Goal: Information Seeking & Learning: Learn about a topic

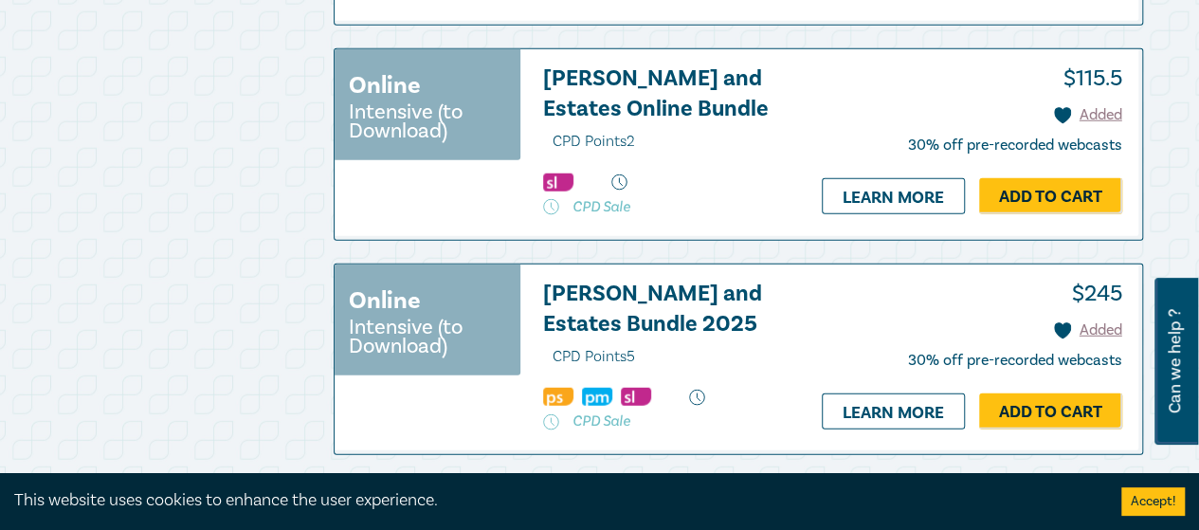
scroll to position [2370, 0]
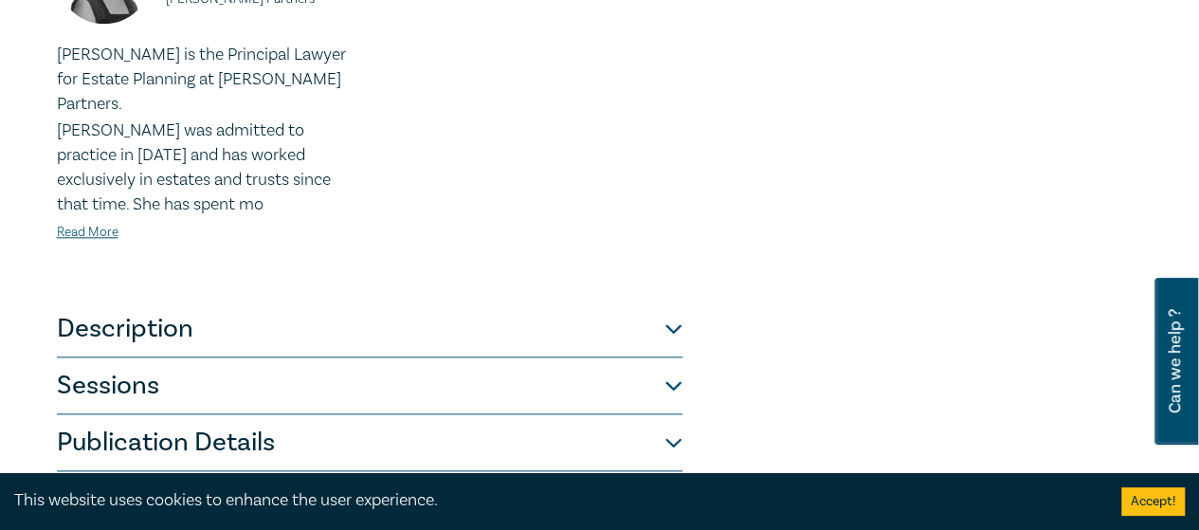
scroll to position [1138, 0]
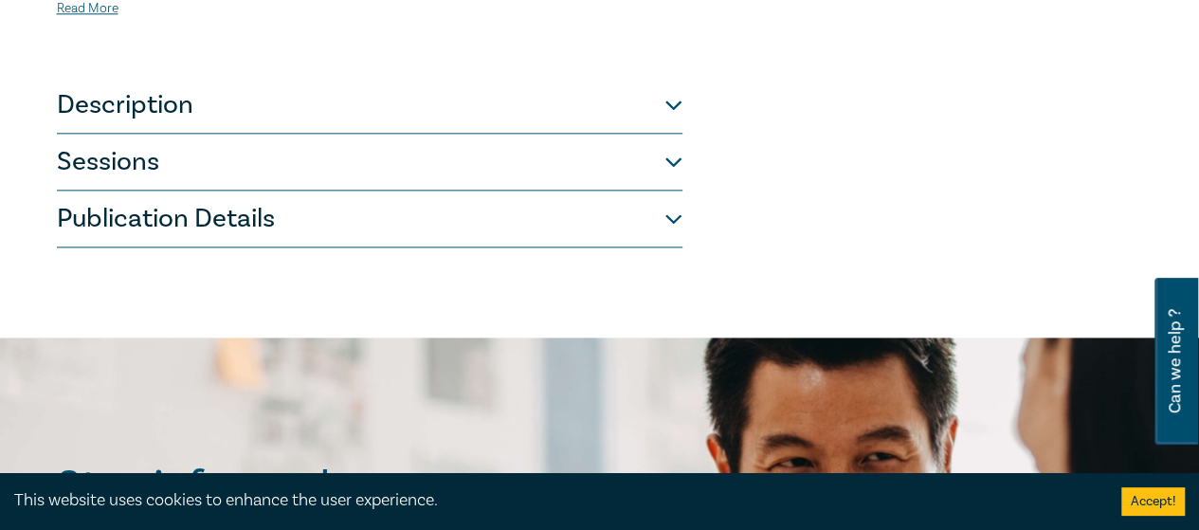
click at [375, 147] on button "Sessions" at bounding box center [370, 162] width 626 height 57
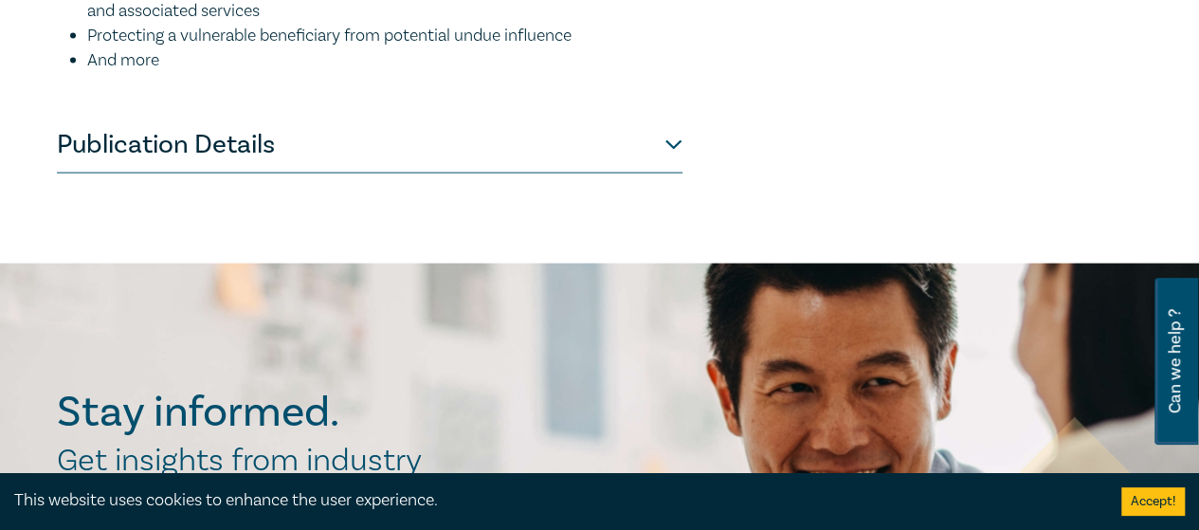
scroll to position [2275, 0]
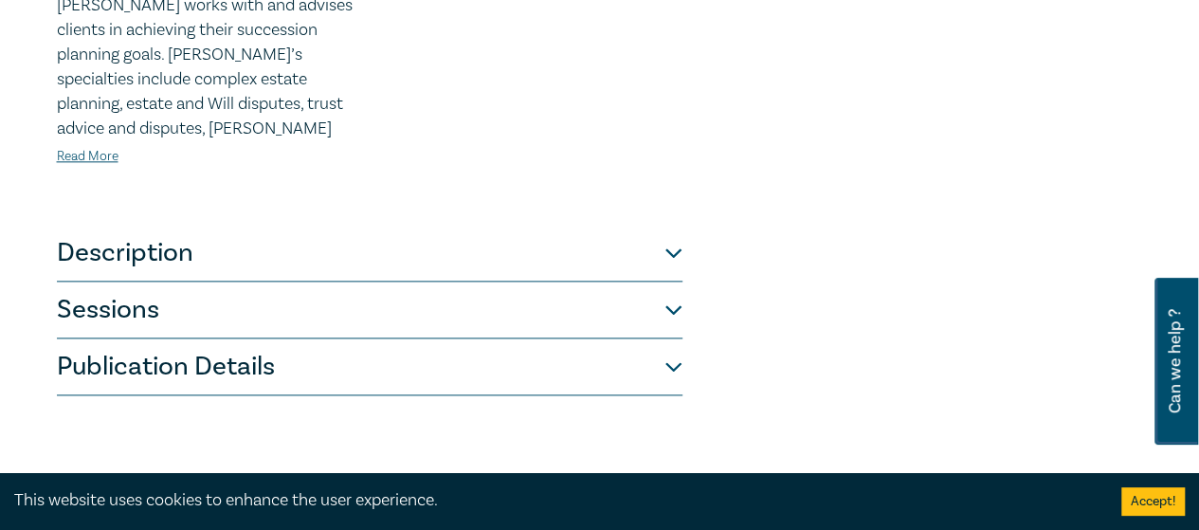
scroll to position [1043, 0]
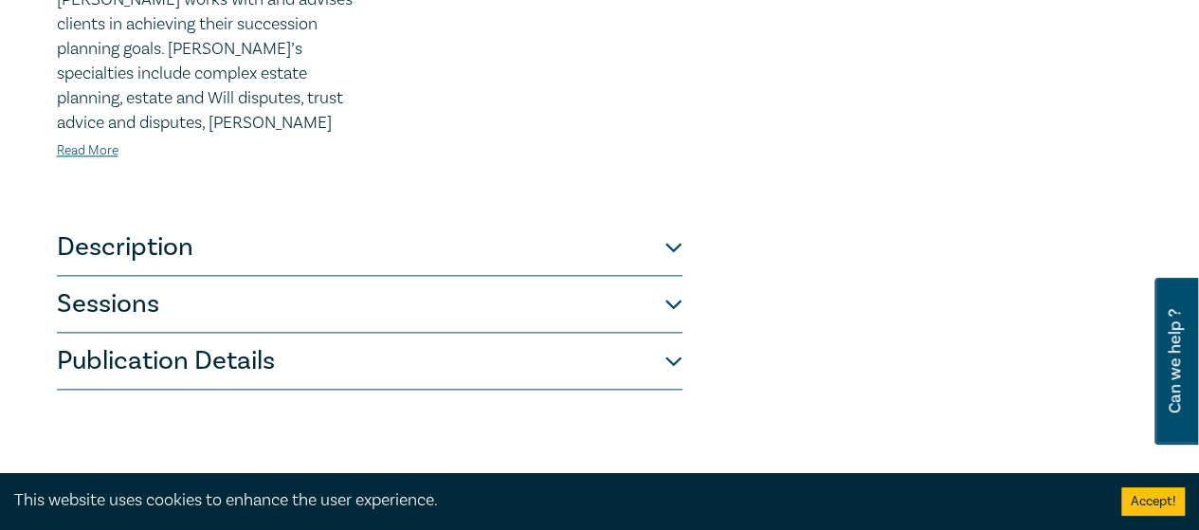
click at [586, 276] on button "Sessions" at bounding box center [370, 304] width 626 height 57
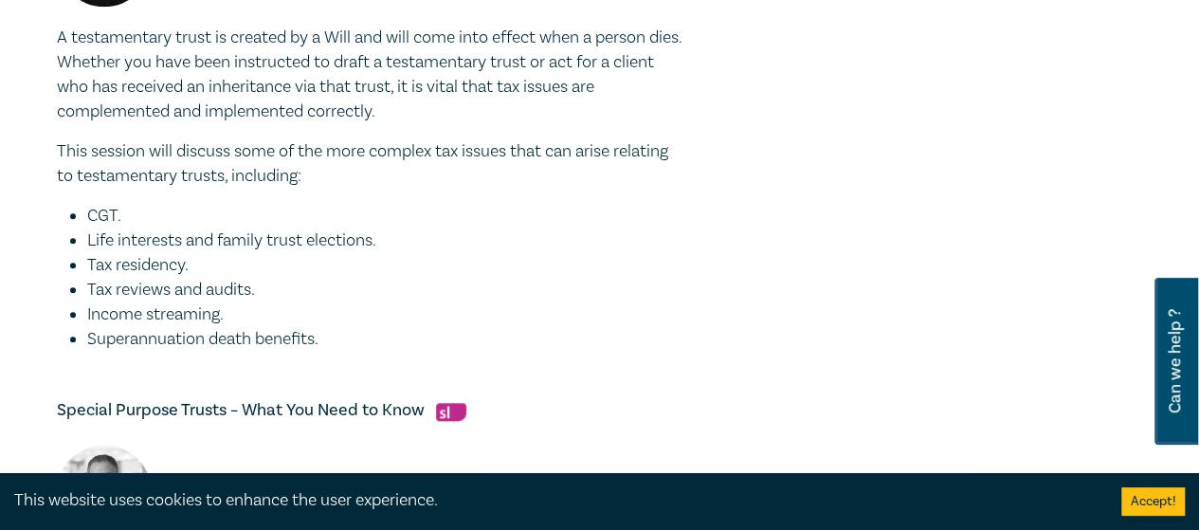
scroll to position [664, 0]
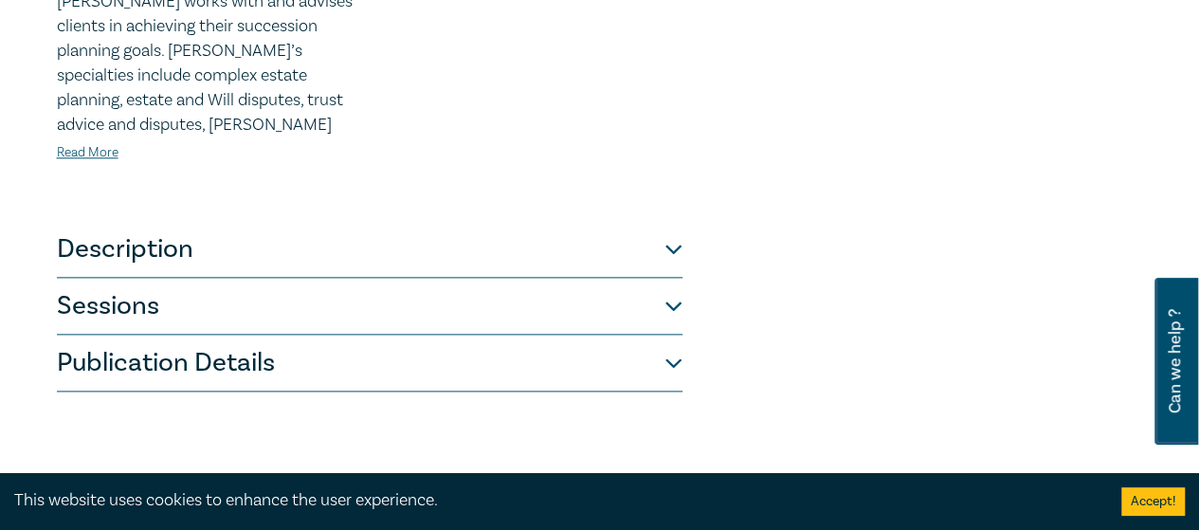
scroll to position [1043, 0]
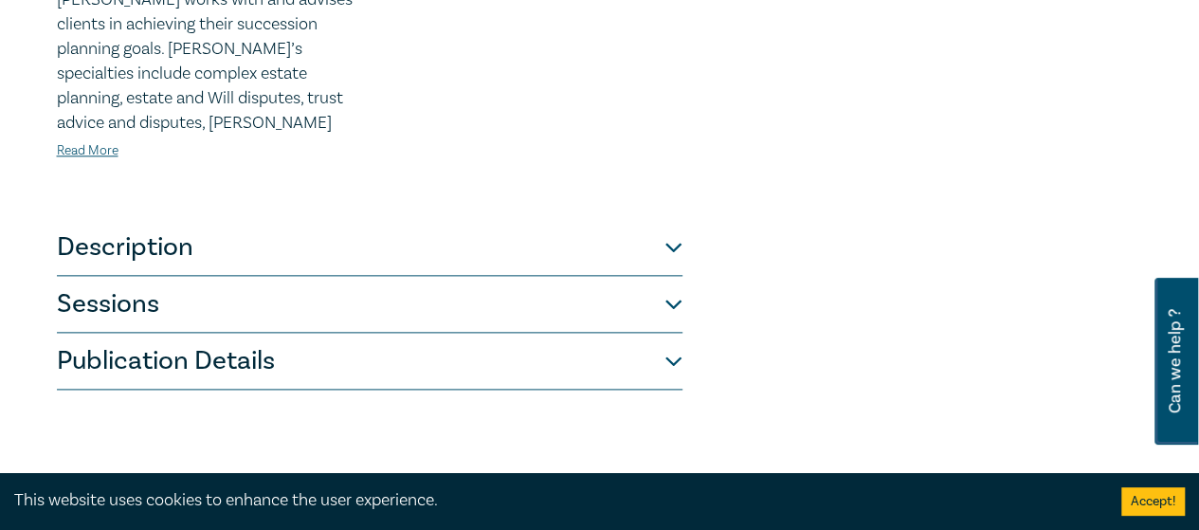
click at [473, 276] on button "Sessions" at bounding box center [370, 304] width 626 height 57
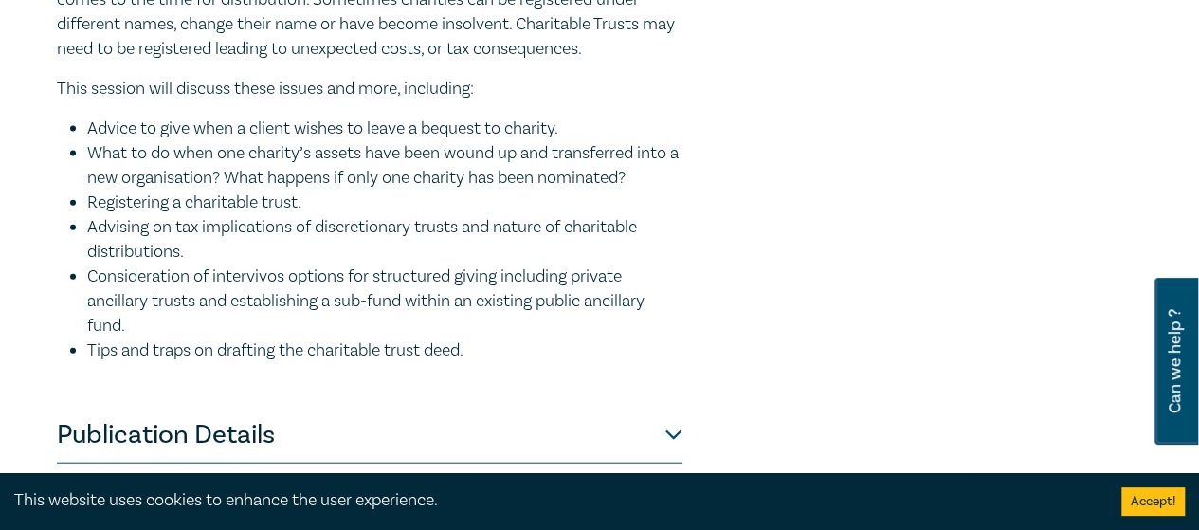
scroll to position [2173, 0]
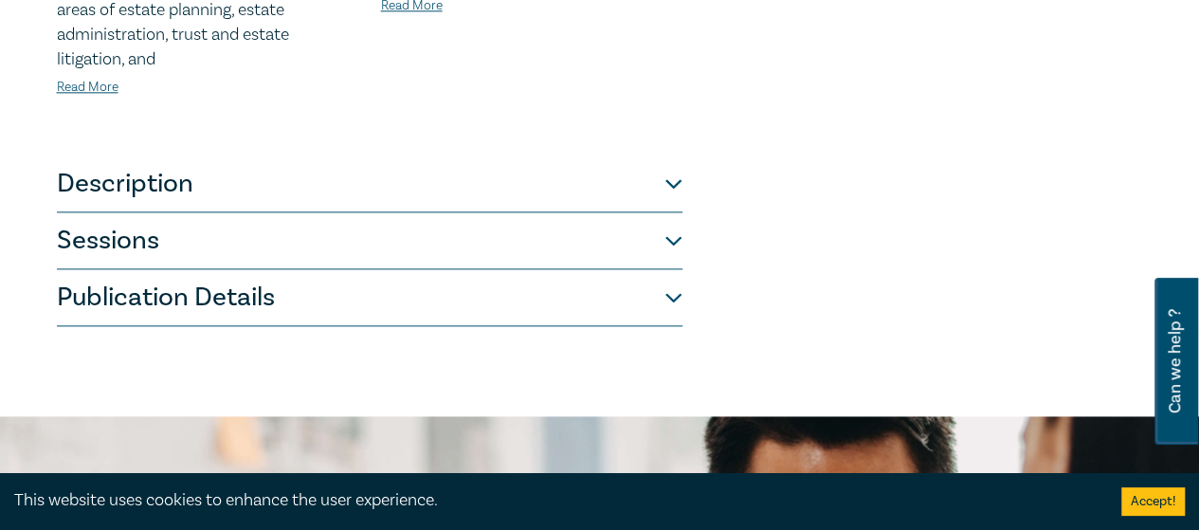
scroll to position [1138, 0]
click at [511, 211] on button "Sessions" at bounding box center [370, 239] width 626 height 57
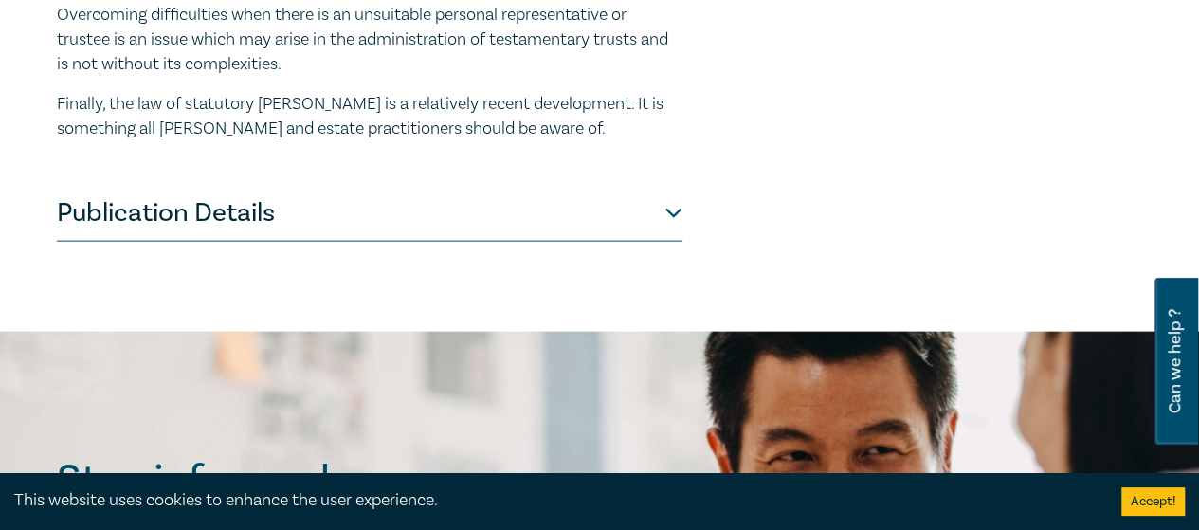
scroll to position [2086, 0]
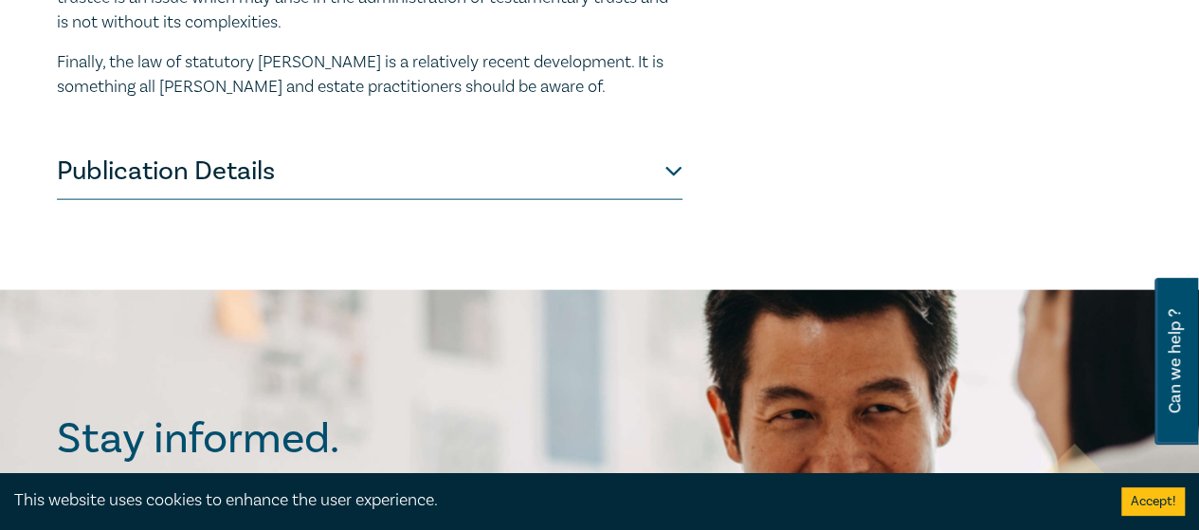
click at [448, 143] on button "Publication Details" at bounding box center [370, 171] width 626 height 57
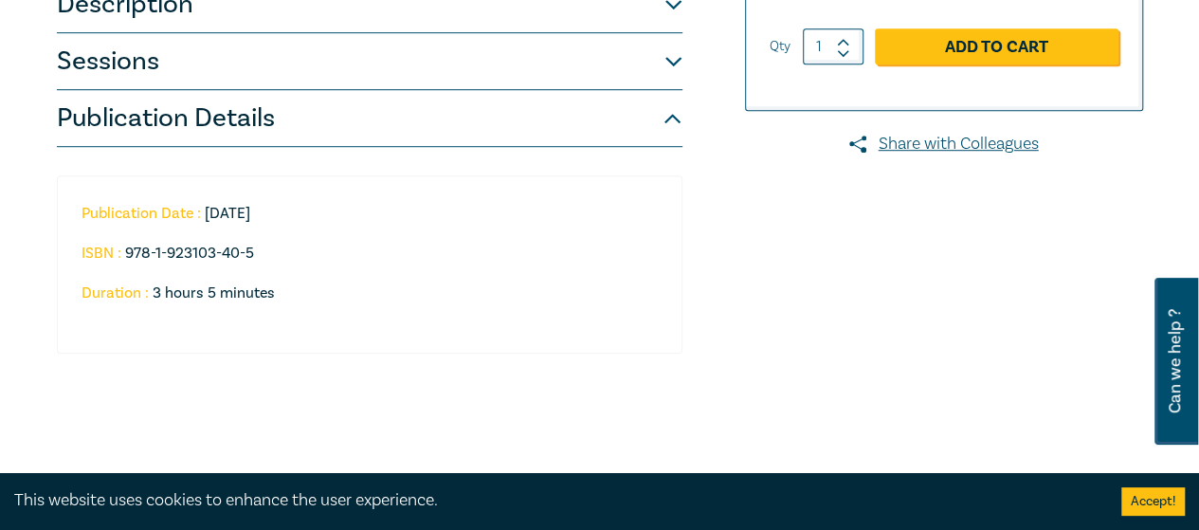
scroll to position [379, 0]
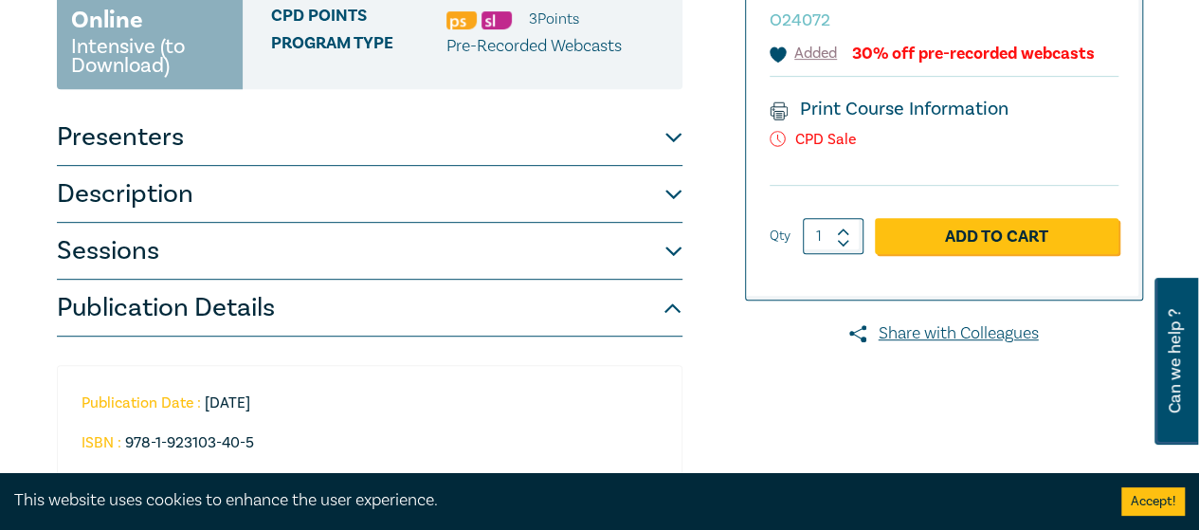
click at [415, 134] on button "Presenters" at bounding box center [370, 137] width 626 height 57
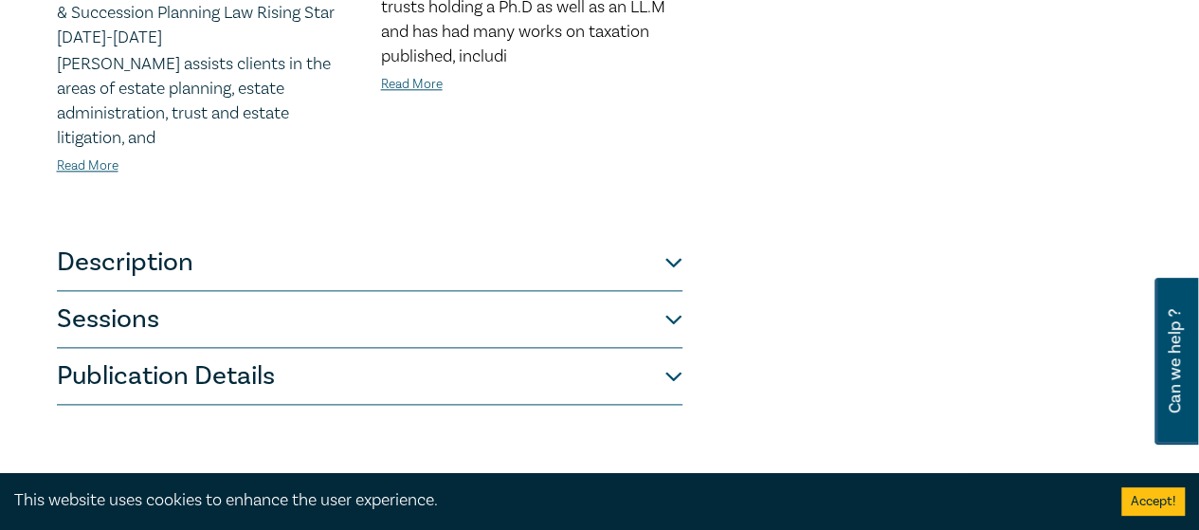
scroll to position [1138, 0]
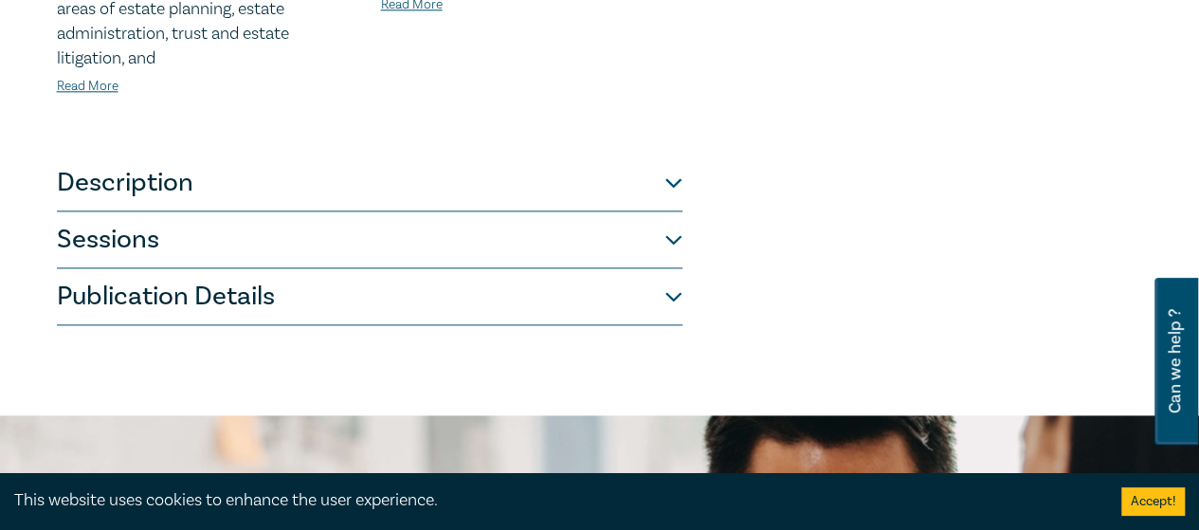
click at [405, 155] on button "Description" at bounding box center [370, 183] width 626 height 57
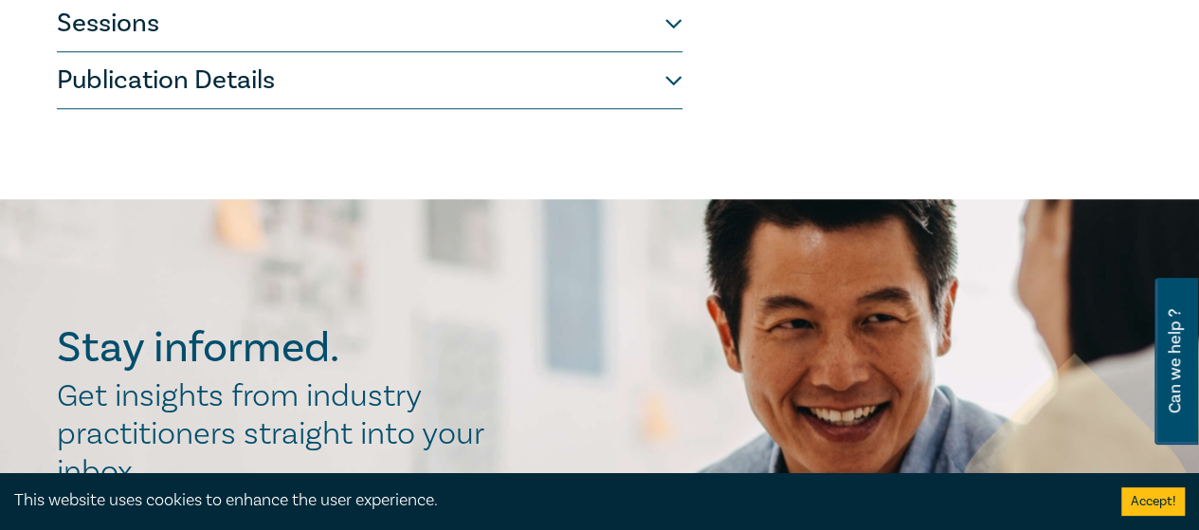
scroll to position [563, 0]
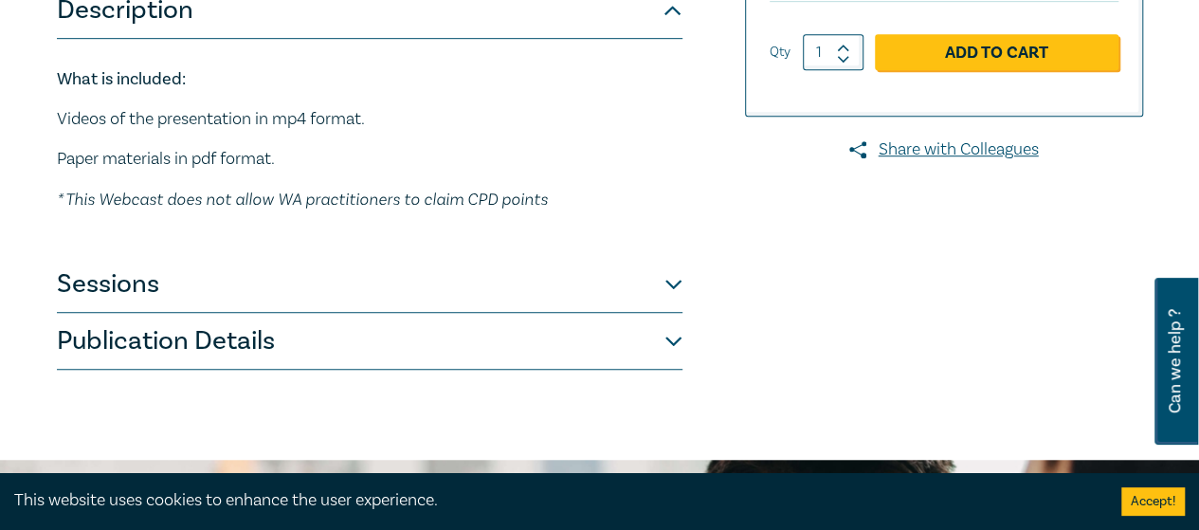
click at [382, 289] on button "Sessions" at bounding box center [370, 284] width 626 height 57
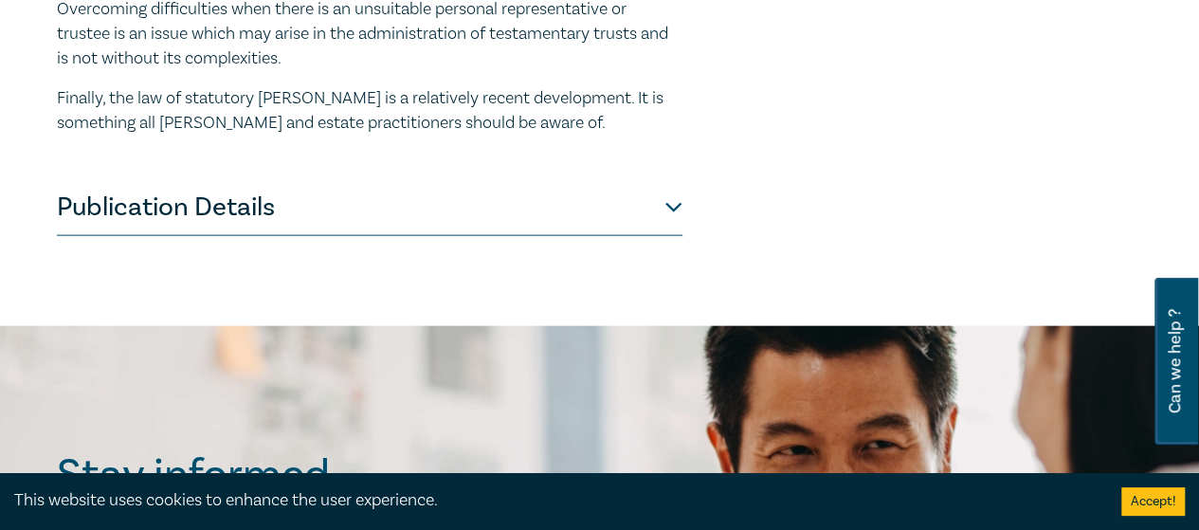
scroll to position [2080, 0]
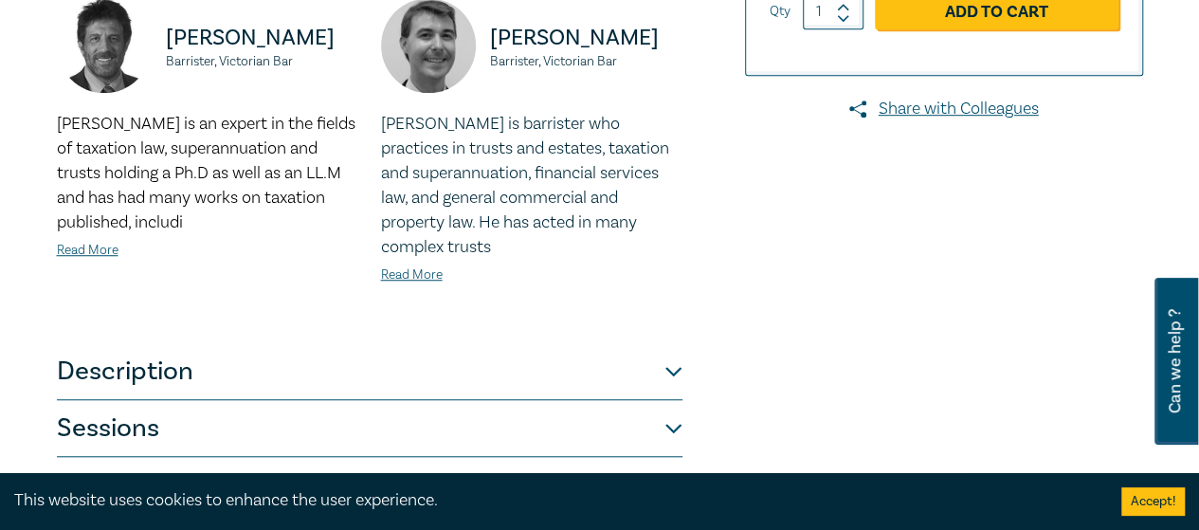
scroll to position [758, 0]
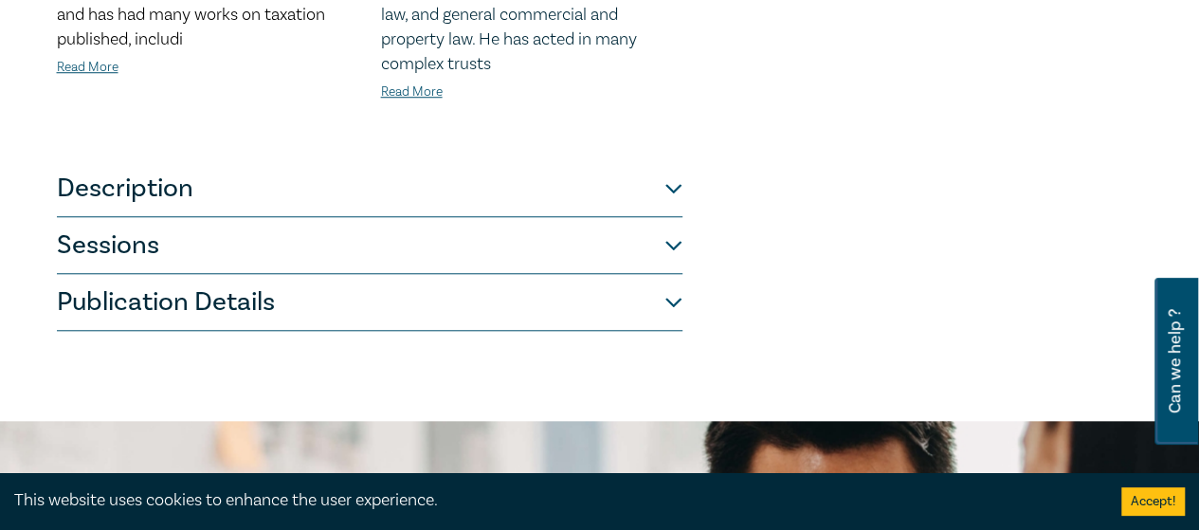
click at [429, 205] on button "Description" at bounding box center [370, 188] width 626 height 57
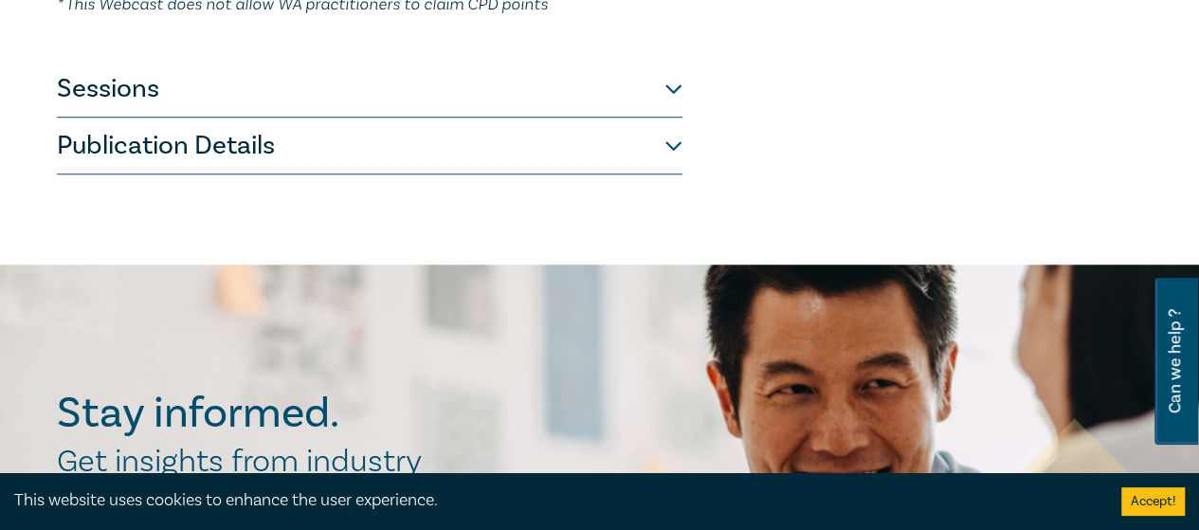
click at [421, 104] on button "Sessions" at bounding box center [370, 89] width 626 height 57
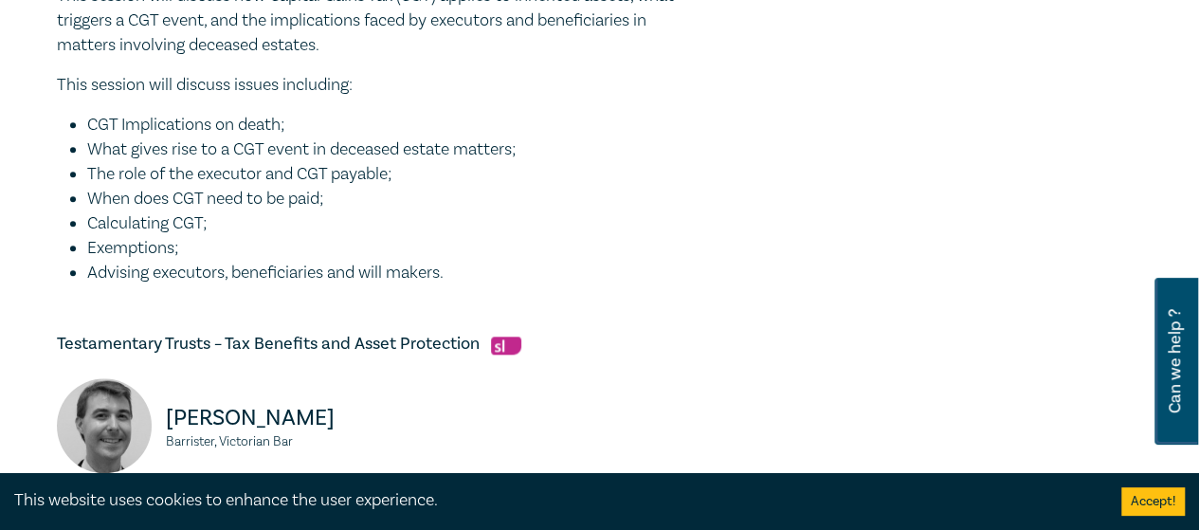
scroll to position [664, 0]
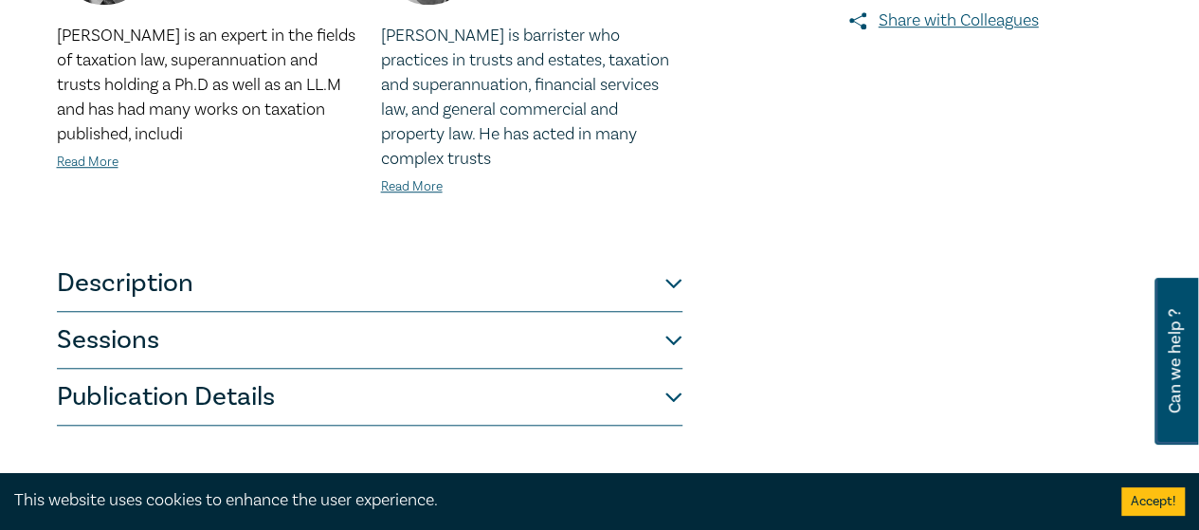
scroll to position [853, 0]
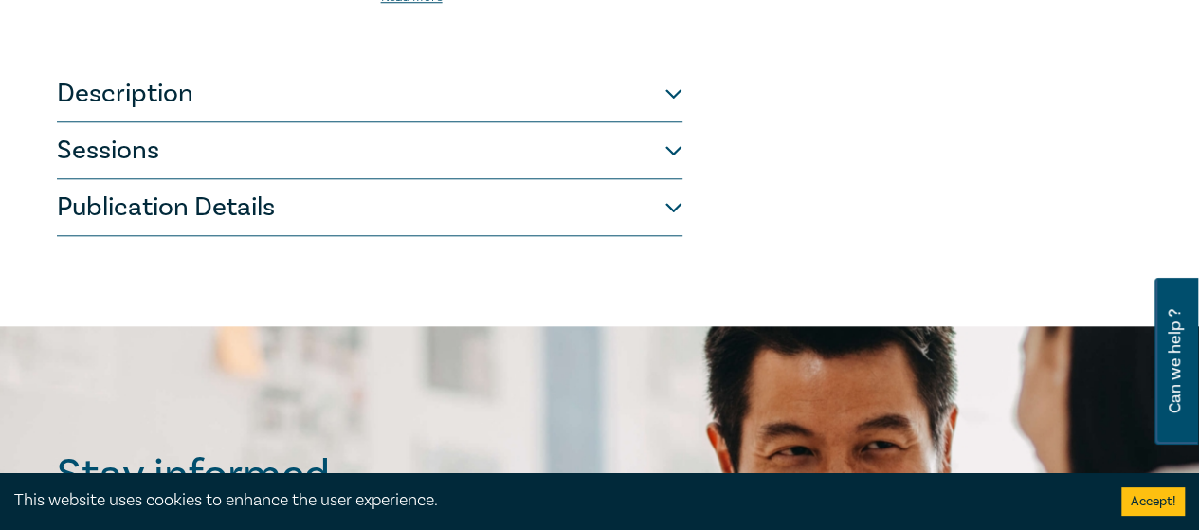
click at [478, 156] on button "Sessions" at bounding box center [370, 150] width 626 height 57
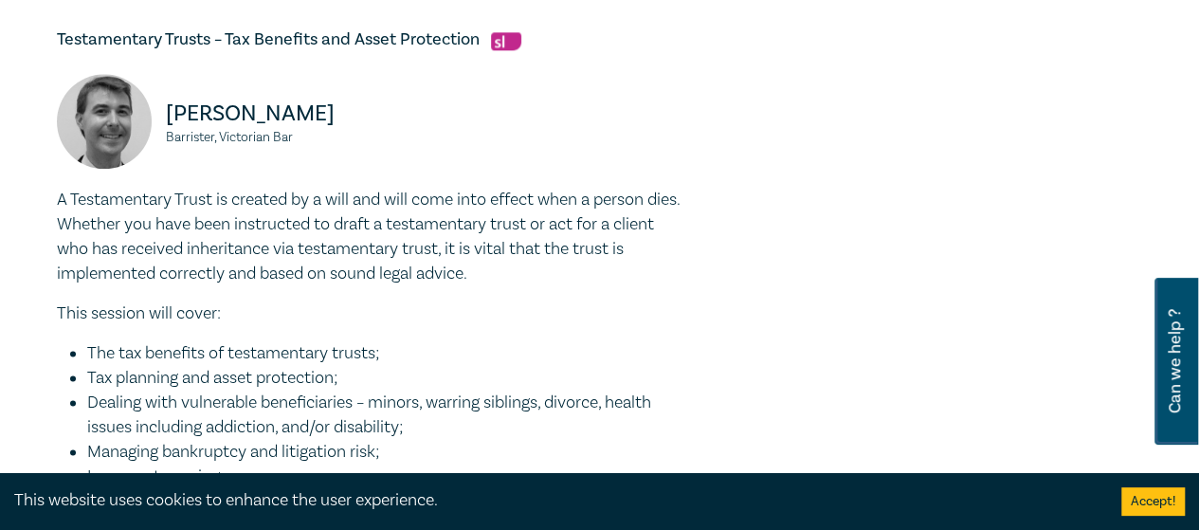
scroll to position [1138, 0]
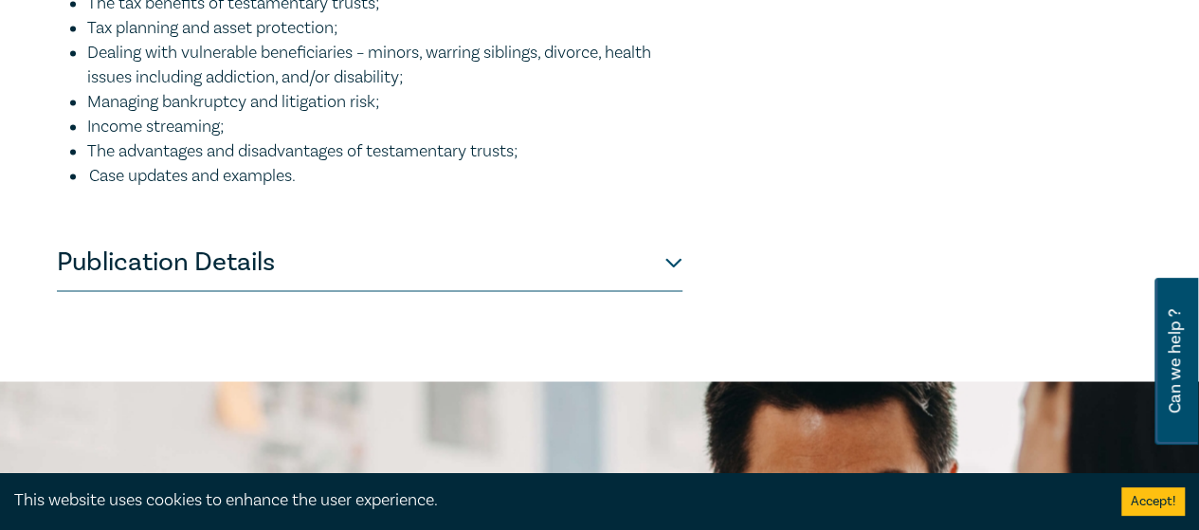
click at [434, 261] on button "Publication Details" at bounding box center [370, 262] width 626 height 57
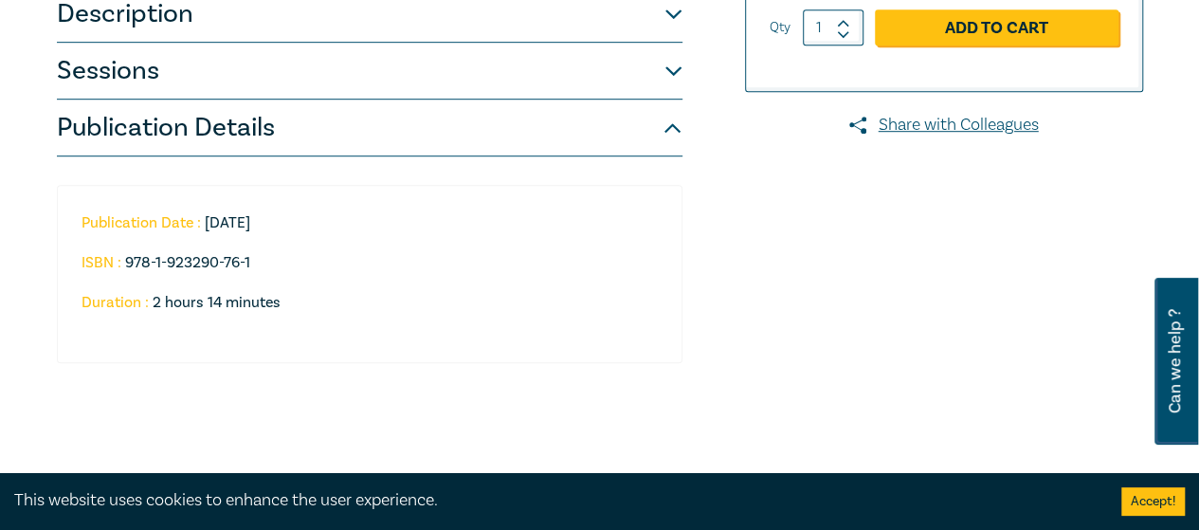
scroll to position [558, 0]
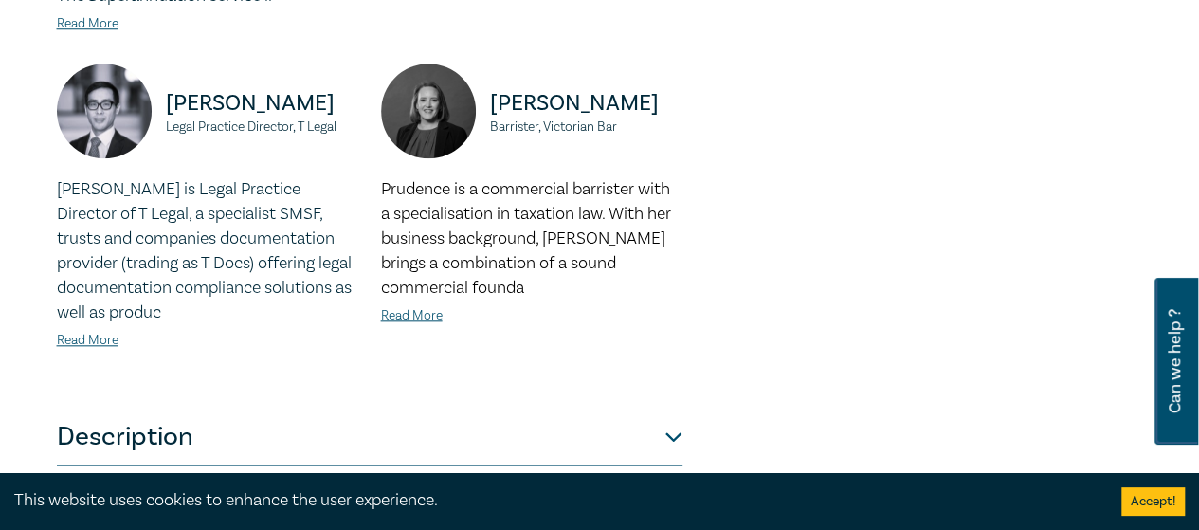
scroll to position [1043, 0]
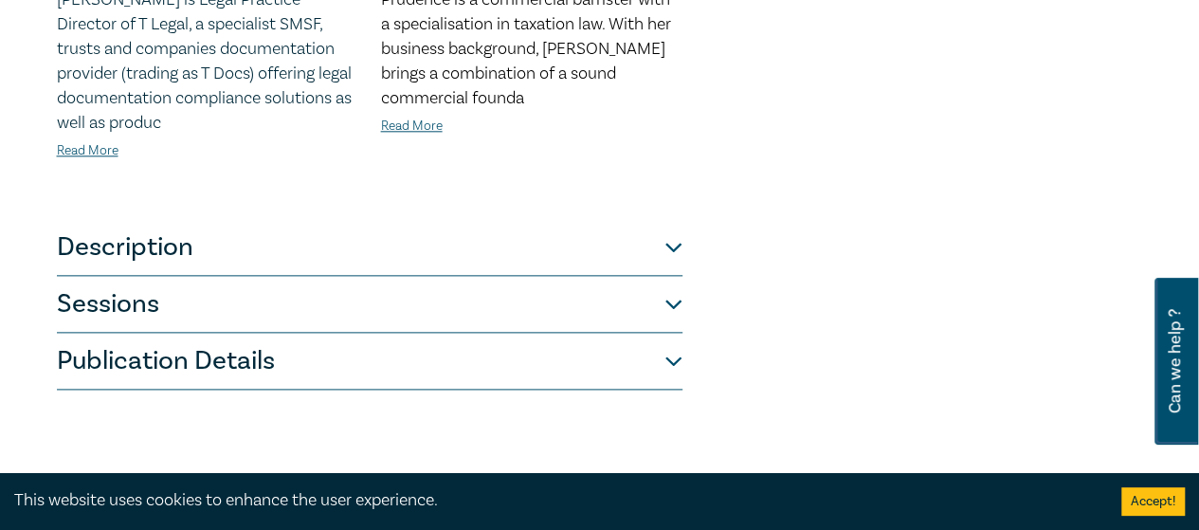
click at [375, 285] on button "Sessions" at bounding box center [370, 304] width 626 height 57
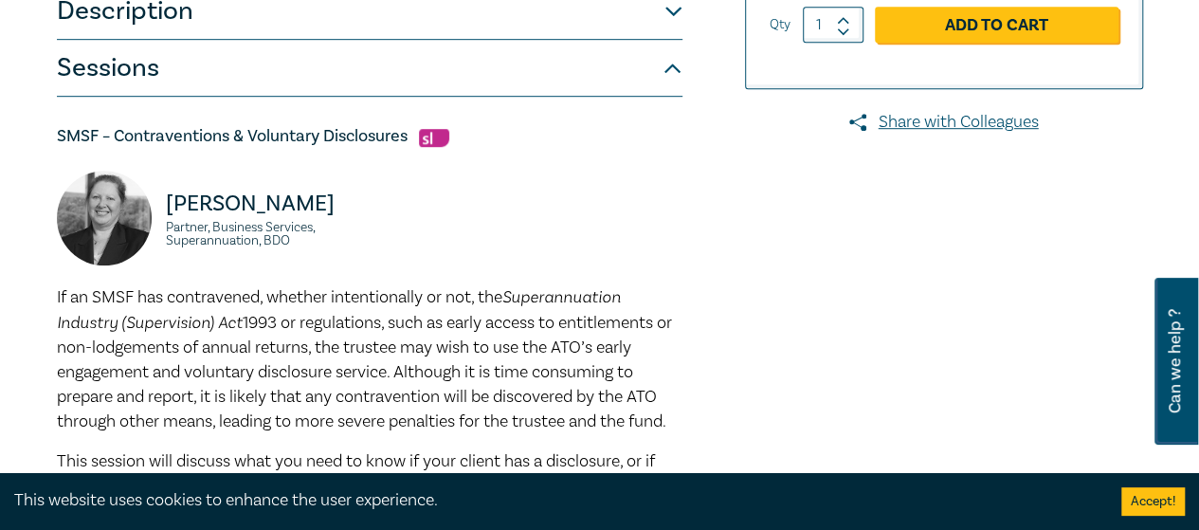
scroll to position [190, 0]
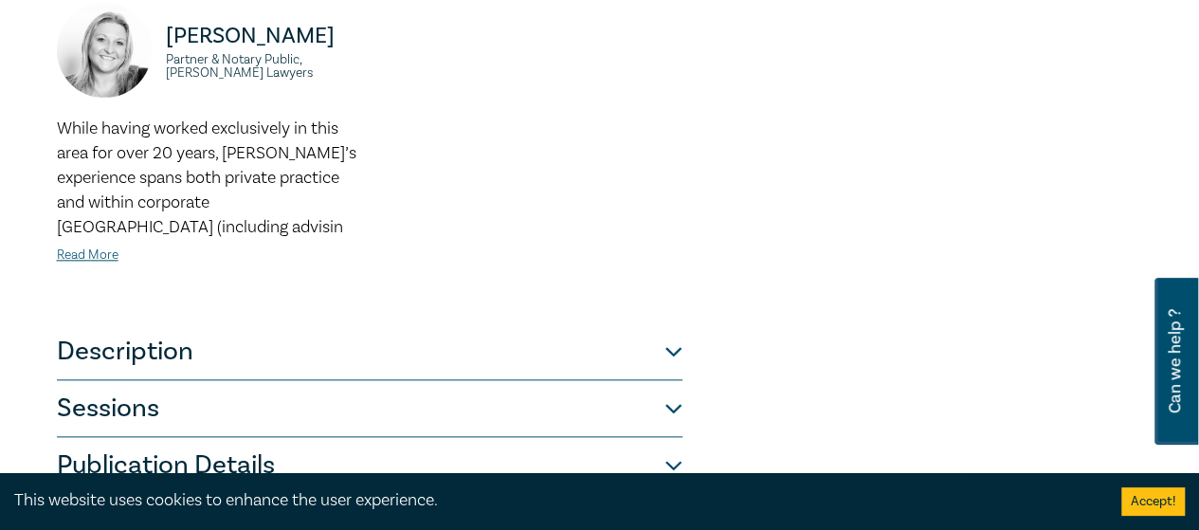
scroll to position [948, 0]
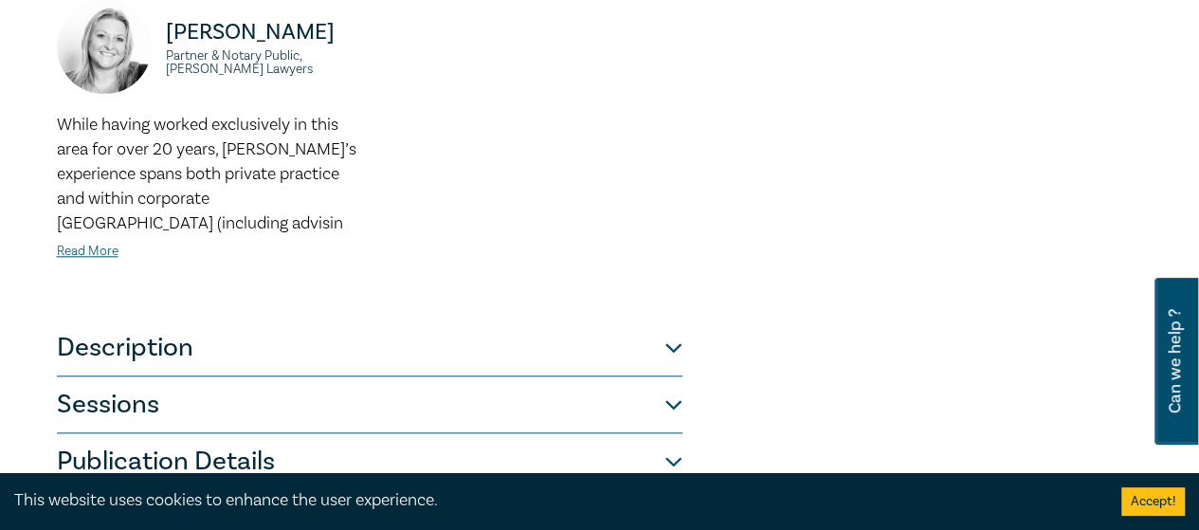
click at [377, 376] on button "Sessions" at bounding box center [370, 404] width 626 height 57
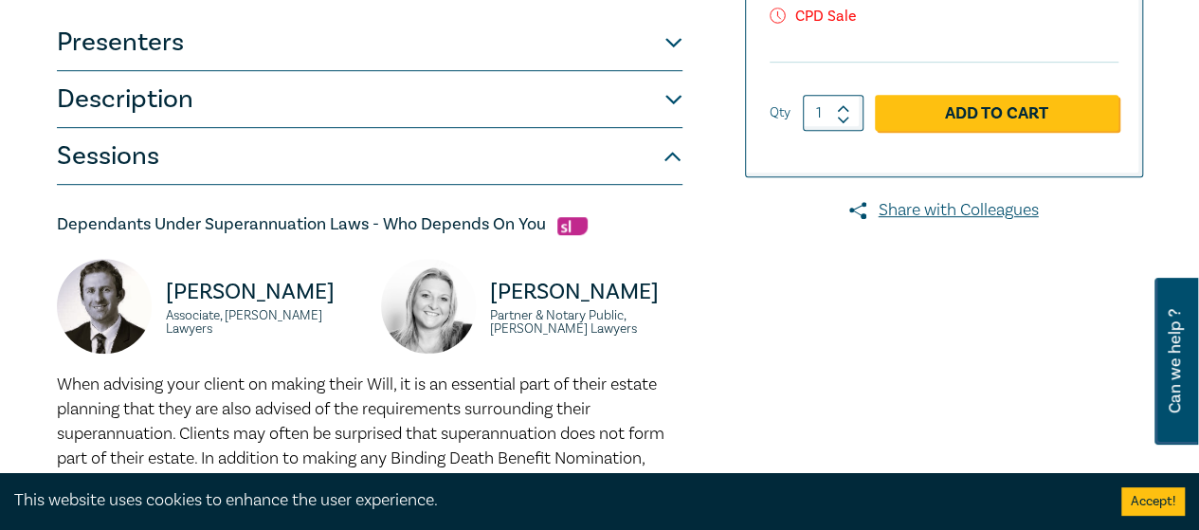
scroll to position [190, 0]
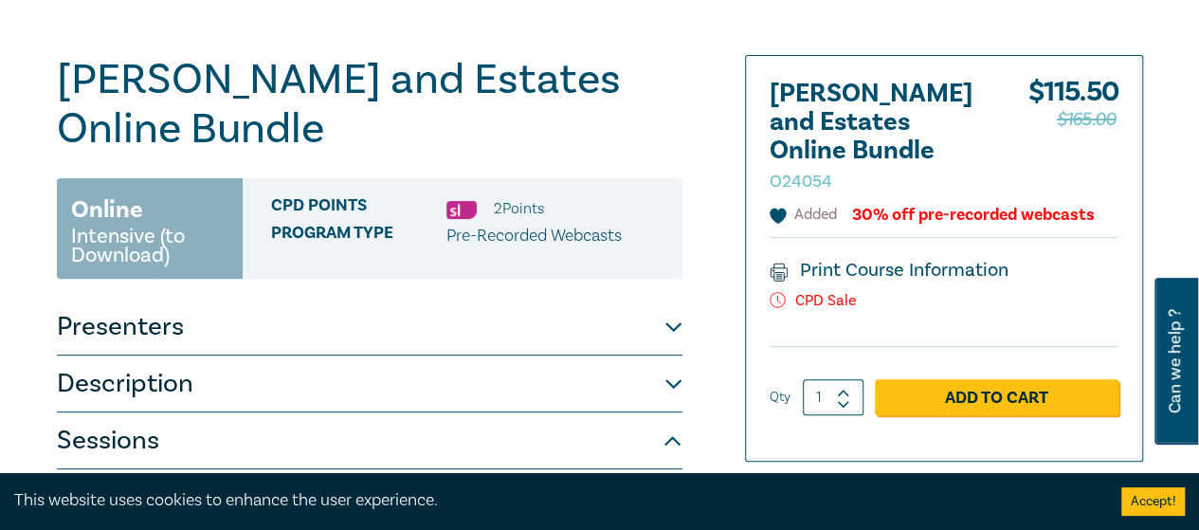
click at [776, 209] on icon at bounding box center [778, 216] width 16 height 15
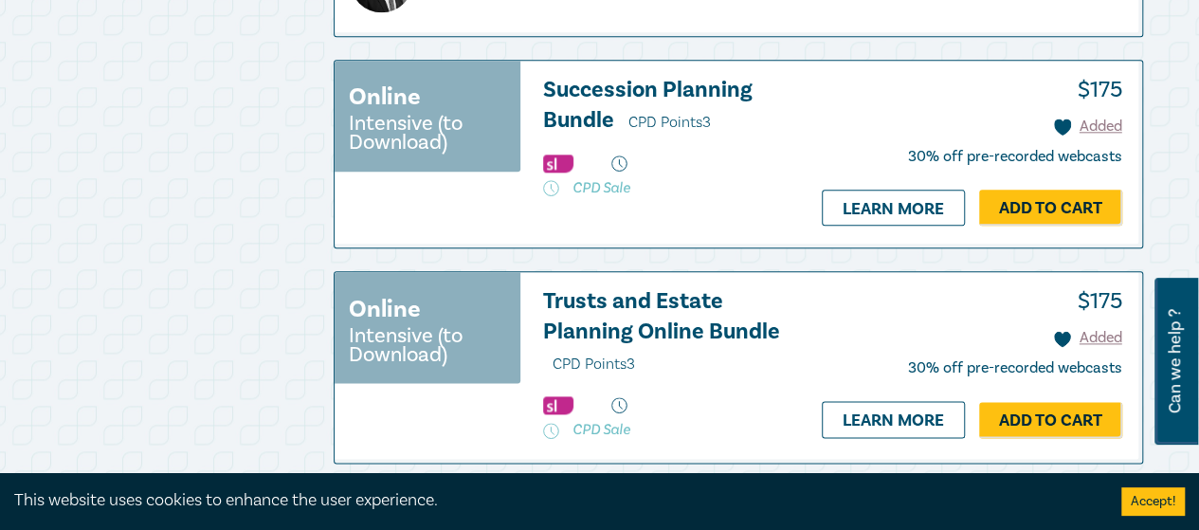
scroll to position [1043, 0]
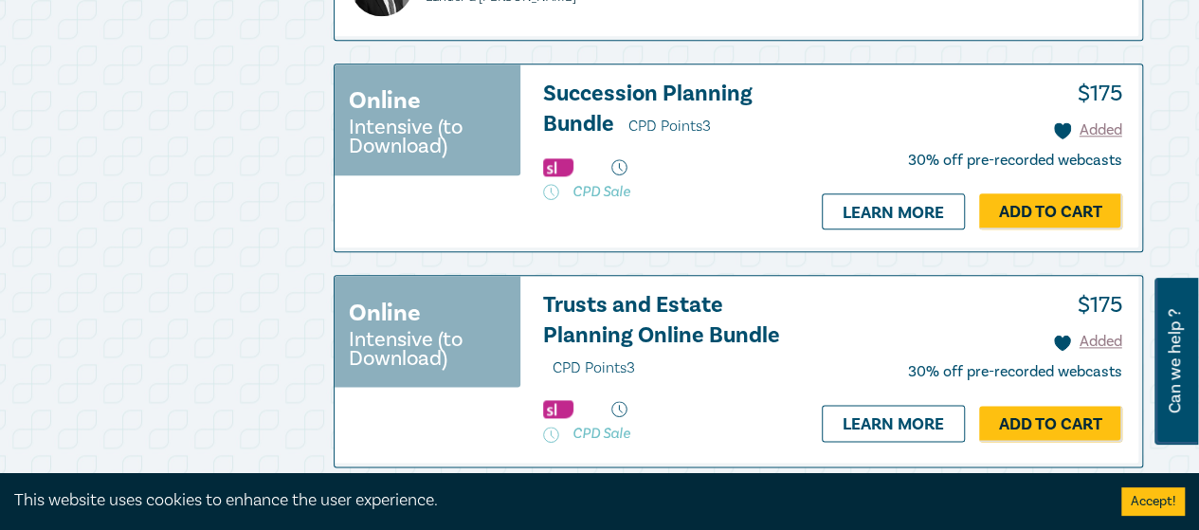
click at [636, 382] on h4 "Trusts and Estate Planning Online Bundle CPD Points 3" at bounding box center [663, 336] width 240 height 93
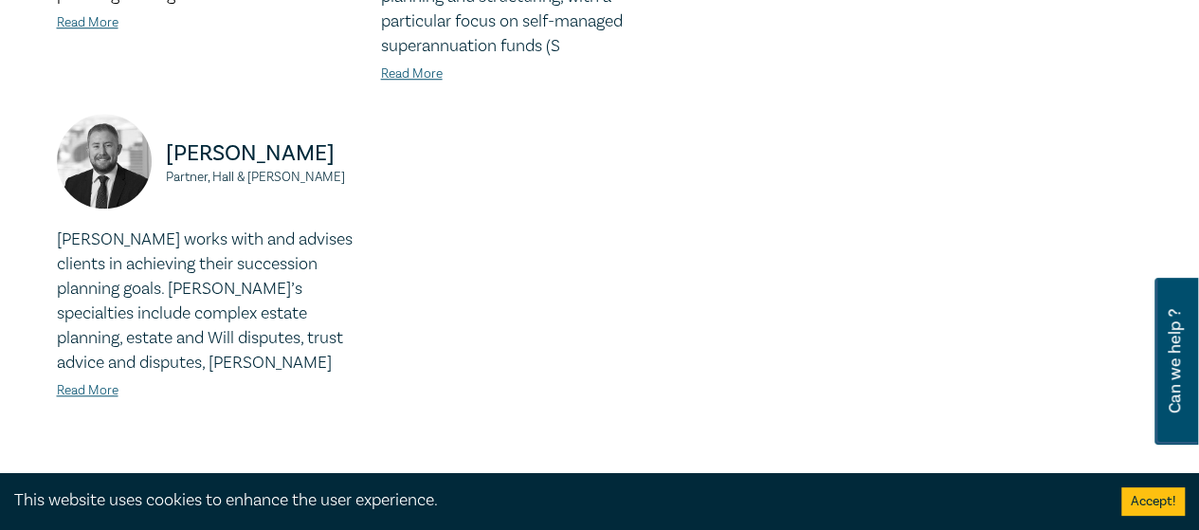
scroll to position [948, 0]
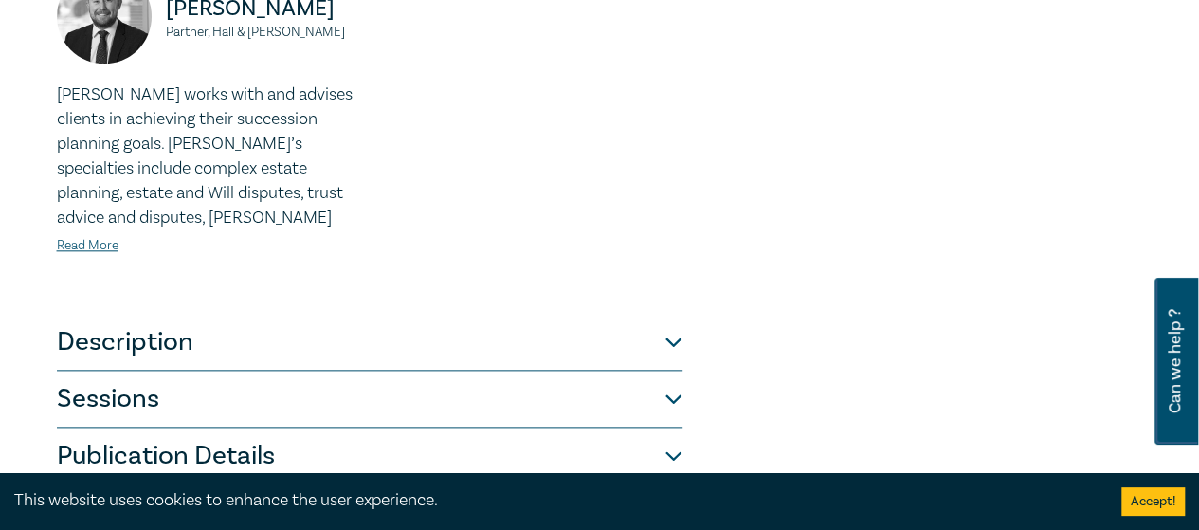
click at [442, 371] on button "Sessions" at bounding box center [370, 399] width 626 height 57
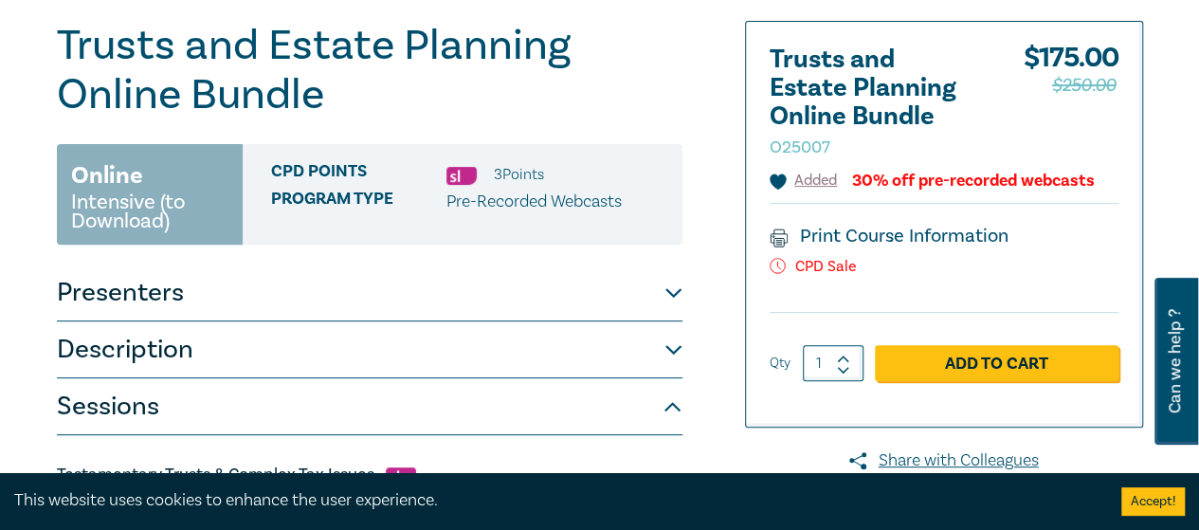
scroll to position [182, 0]
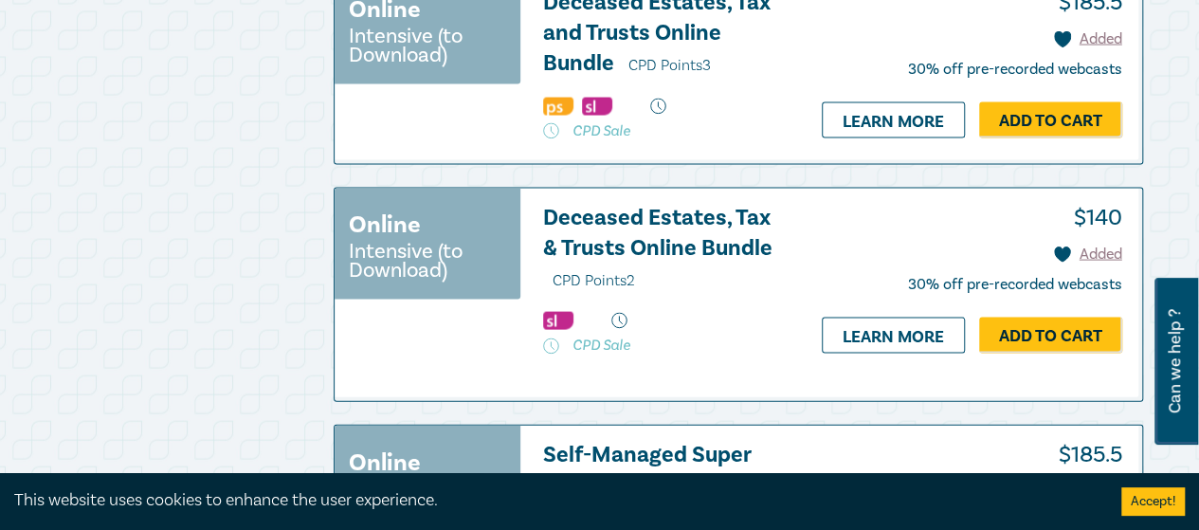
scroll to position [1896, 0]
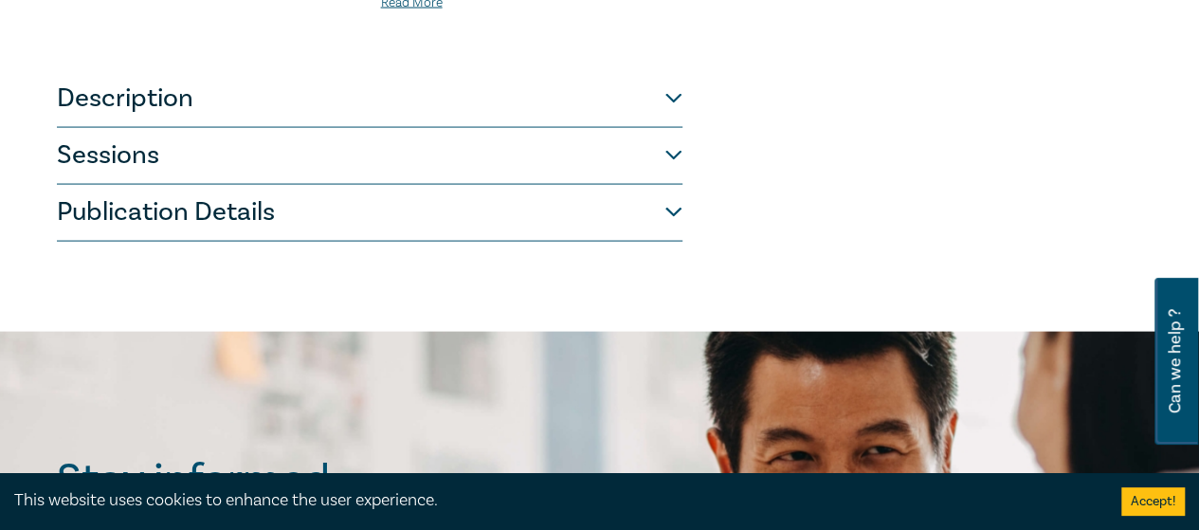
click at [461, 128] on button "Sessions" at bounding box center [370, 156] width 626 height 57
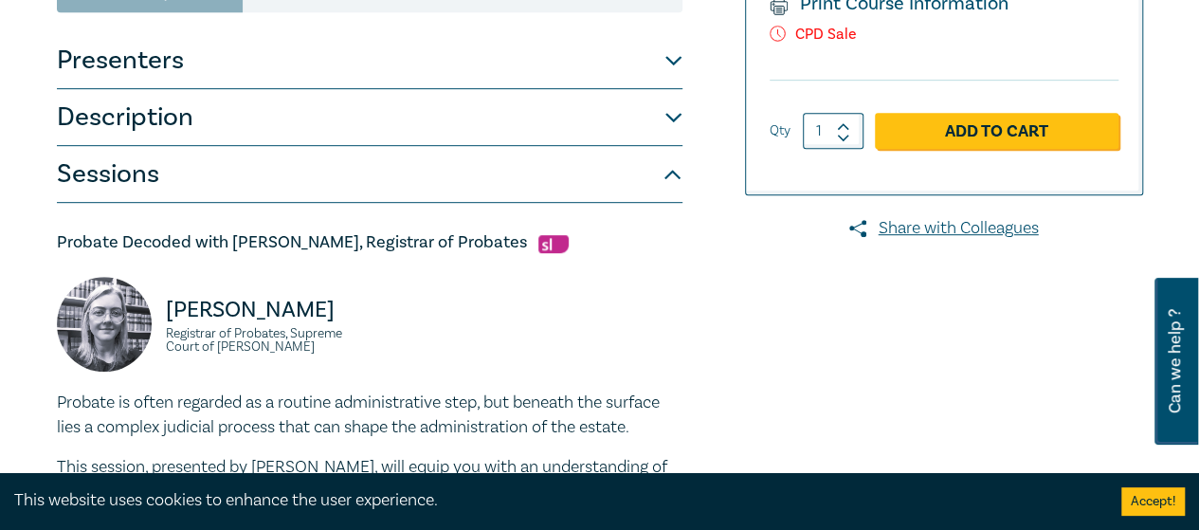
scroll to position [95, 0]
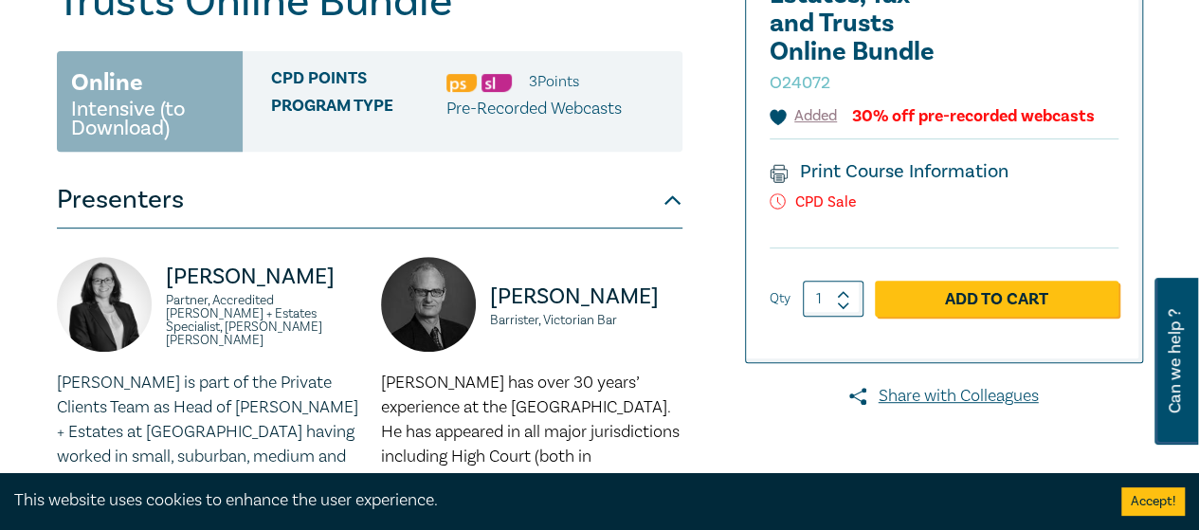
scroll to position [95, 0]
